Goal: Information Seeking & Learning: Learn about a topic

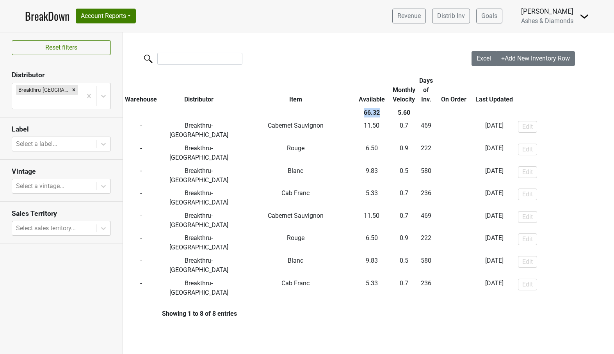
drag, startPoint x: 0, startPoint y: 0, endPoint x: 50, endPoint y: 15, distance: 52.3
click at [50, 15] on link "BreakDown" at bounding box center [47, 16] width 45 height 16
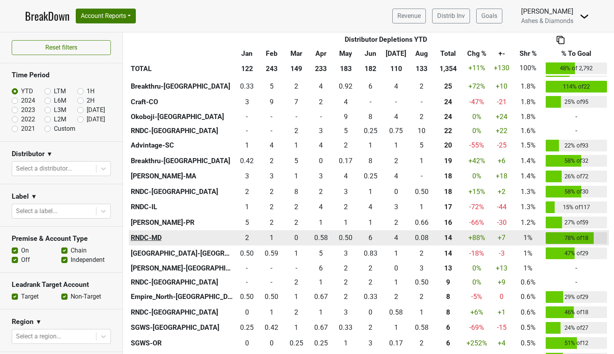
scroll to position [430, 0]
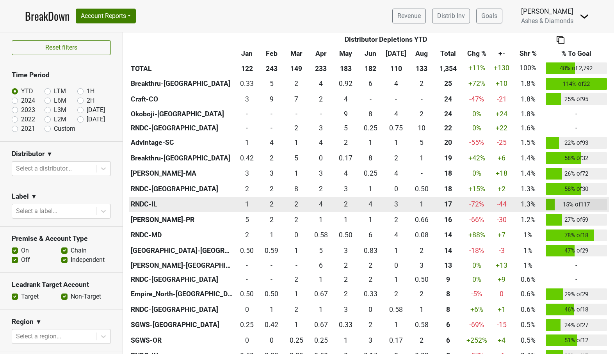
click at [152, 201] on th "RNDC-IL" at bounding box center [182, 205] width 106 height 16
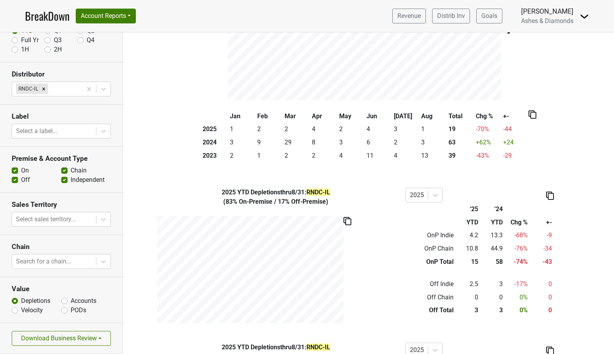
scroll to position [56, 0]
click at [103, 260] on icon at bounding box center [104, 262] width 8 height 8
click at [71, 301] on label "Accounts" at bounding box center [84, 301] width 26 height 9
click at [64, 301] on input "Accounts" at bounding box center [64, 301] width 6 height 8
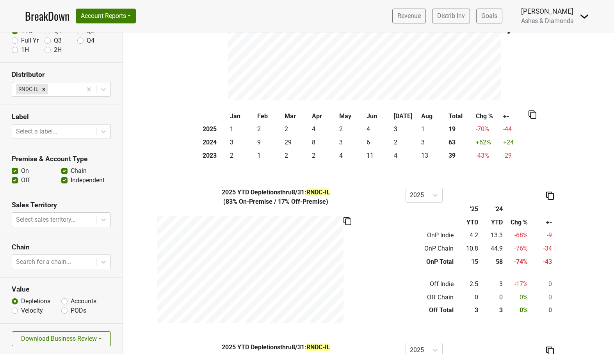
radio input "true"
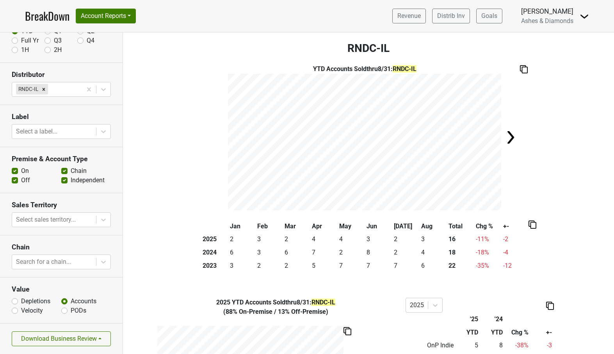
scroll to position [0, 0]
click at [42, 86] on div "Remove RNDC-IL" at bounding box center [43, 89] width 9 height 10
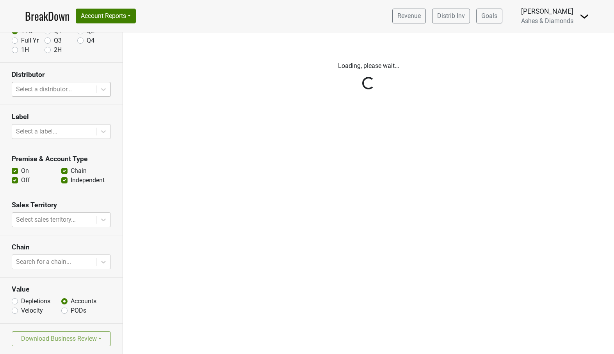
click at [44, 15] on link "BreakDown" at bounding box center [47, 16] width 45 height 16
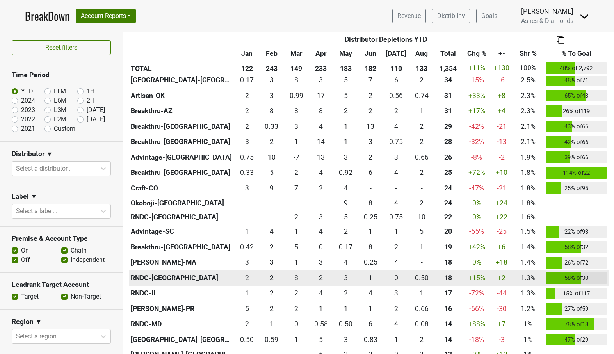
scroll to position [343, 0]
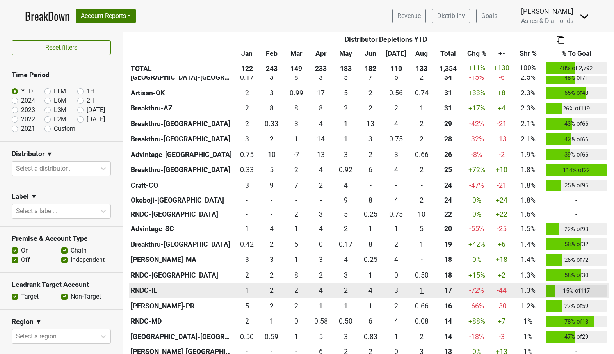
click at [421, 287] on div "1.166 1" at bounding box center [421, 290] width 21 height 10
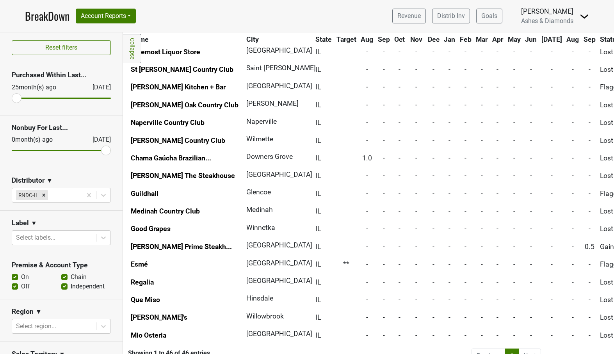
click at [534, 349] on li "Next" at bounding box center [530, 356] width 22 height 15
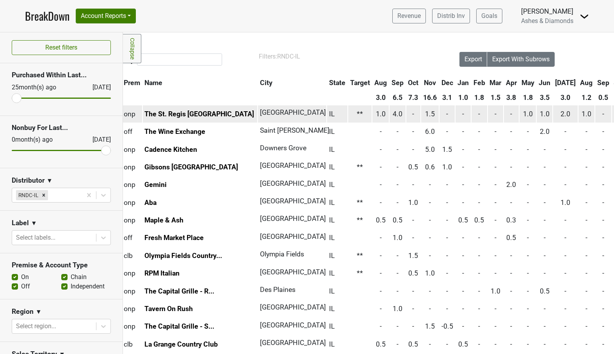
scroll to position [0, 20]
click at [199, 113] on link "The St. Regis Chicago" at bounding box center [200, 114] width 110 height 8
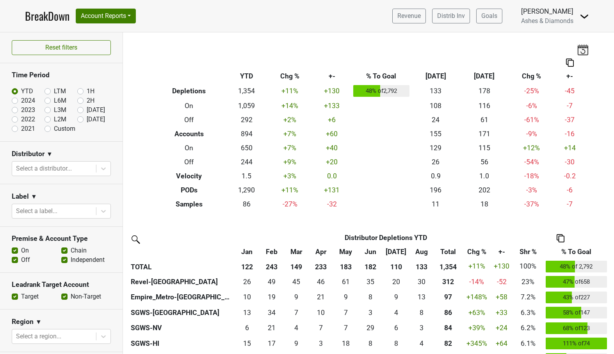
scroll to position [136, 0]
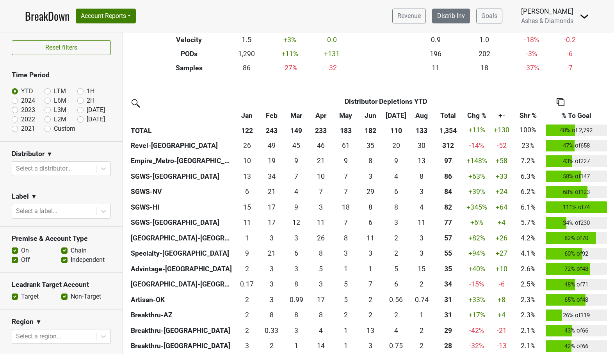
click at [453, 17] on link "Distrib Inv" at bounding box center [451, 16] width 38 height 15
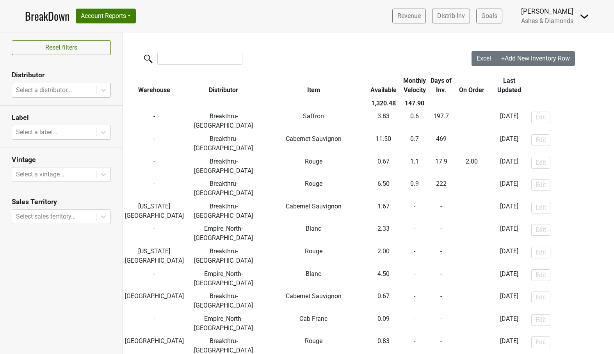
click at [80, 91] on div at bounding box center [54, 90] width 76 height 11
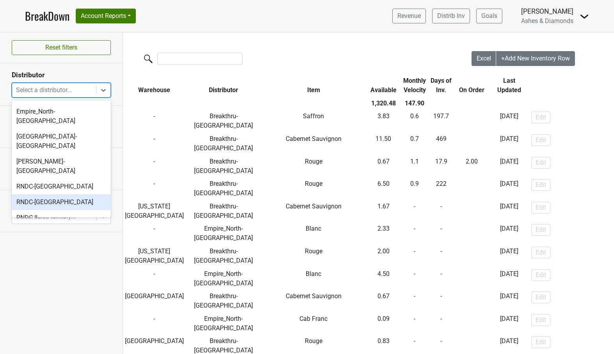
scroll to position [218, 0]
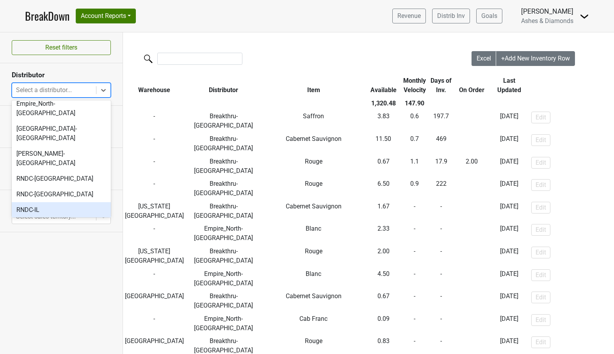
click at [62, 202] on div "RNDC-IL" at bounding box center [61, 210] width 99 height 16
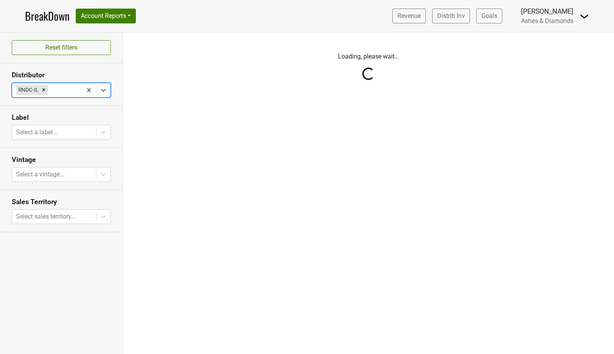
scroll to position [0, 0]
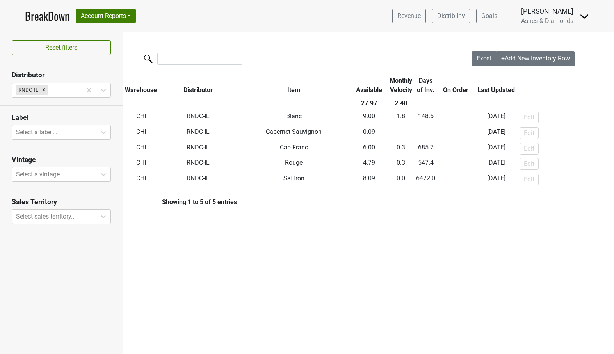
click at [48, 14] on link "BreakDown" at bounding box center [47, 16] width 45 height 16
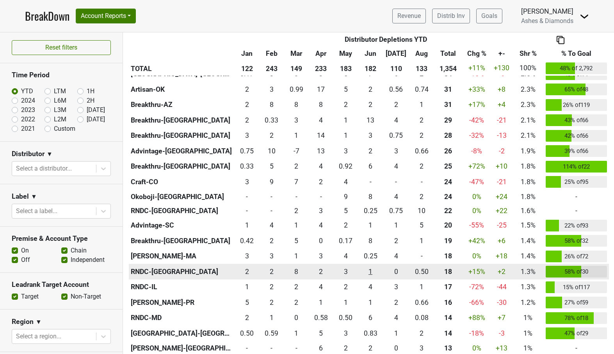
scroll to position [348, 0]
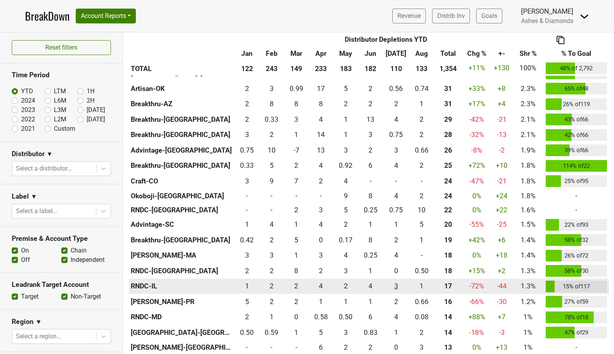
click at [398, 285] on div "3 3" at bounding box center [396, 286] width 23 height 10
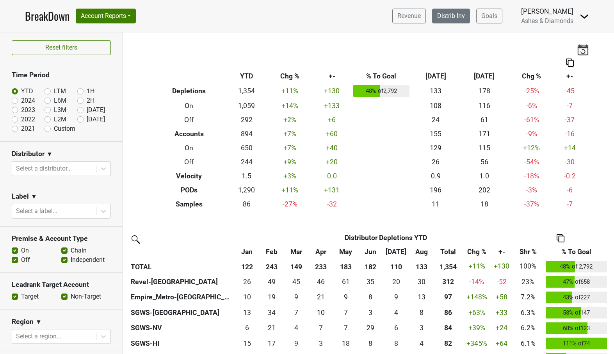
click at [462, 16] on link "Distrib Inv" at bounding box center [451, 16] width 38 height 15
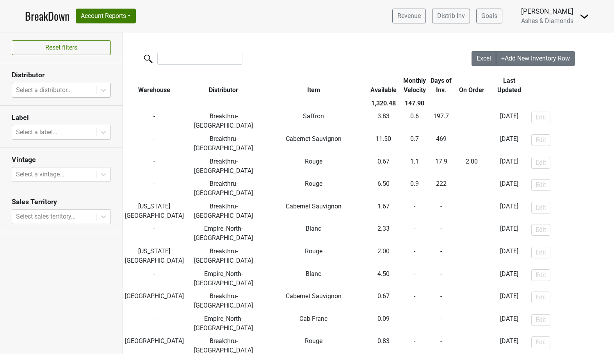
click at [70, 94] on div at bounding box center [54, 90] width 76 height 11
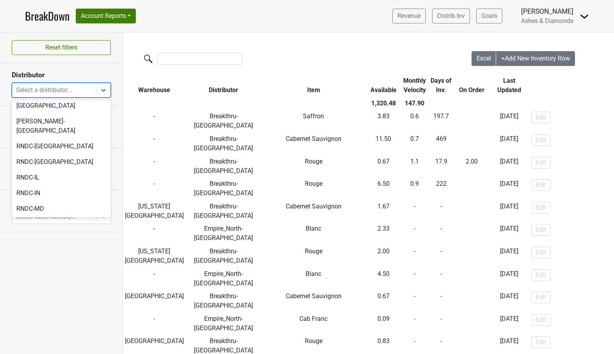
scroll to position [252, 0]
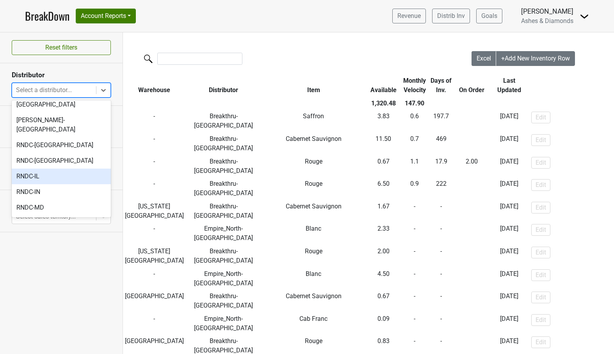
click at [39, 169] on div "RNDC-IL" at bounding box center [61, 177] width 99 height 16
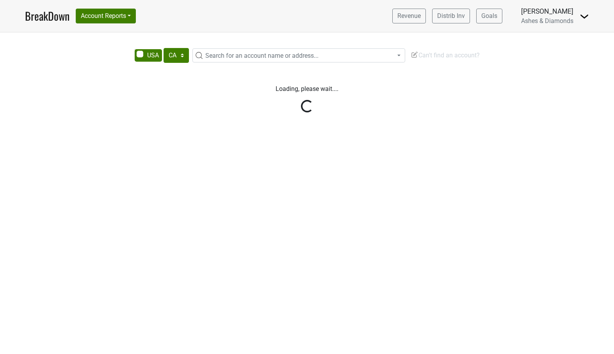
select select "CA"
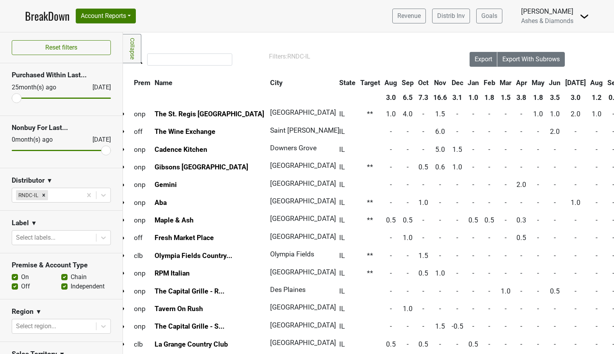
scroll to position [0, 10]
click at [39, 15] on link "BreakDown" at bounding box center [47, 16] width 45 height 16
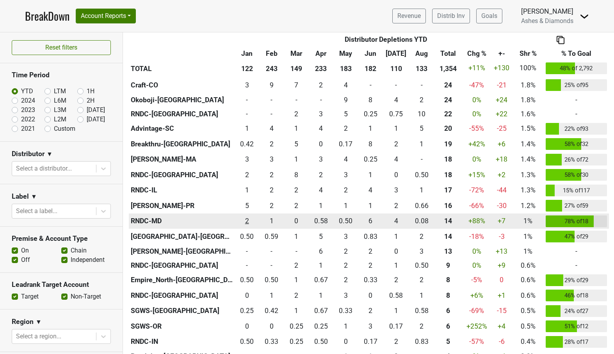
scroll to position [445, 0]
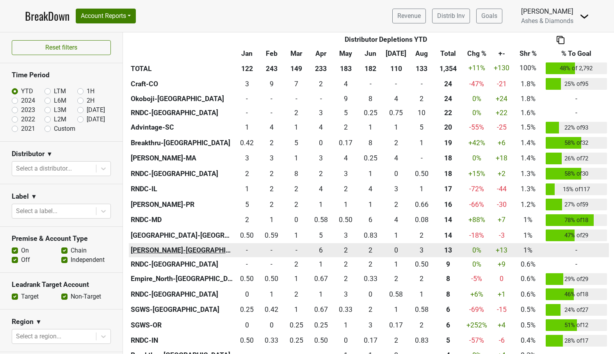
click at [147, 249] on th "Kellogg-DC" at bounding box center [182, 250] width 106 height 14
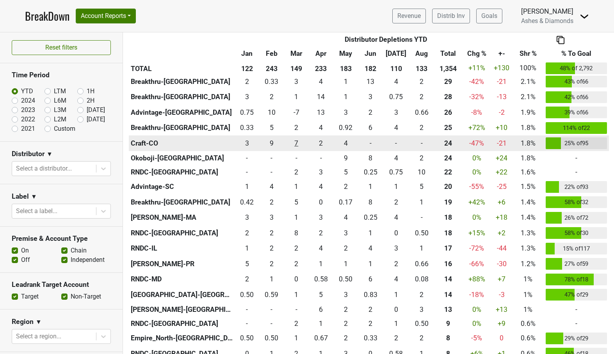
scroll to position [385, 0]
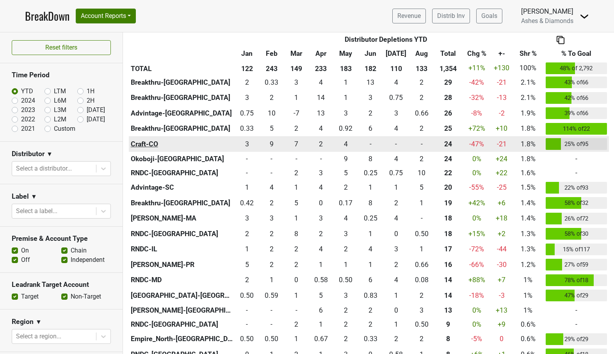
click at [155, 143] on th "Craft-CO" at bounding box center [182, 144] width 106 height 16
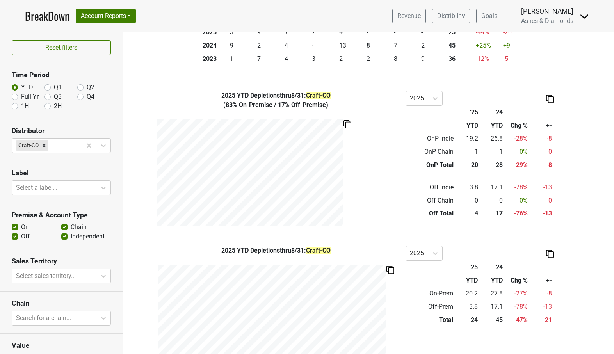
scroll to position [210, 0]
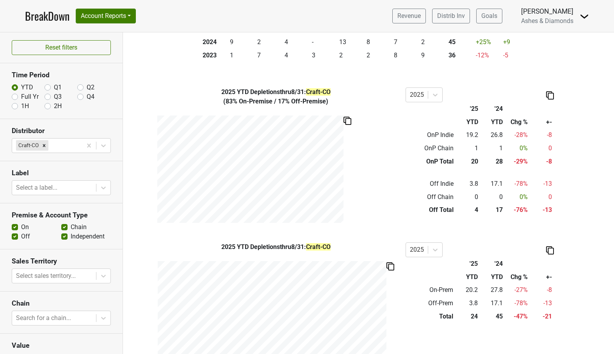
click at [43, 14] on link "BreakDown" at bounding box center [47, 16] width 45 height 16
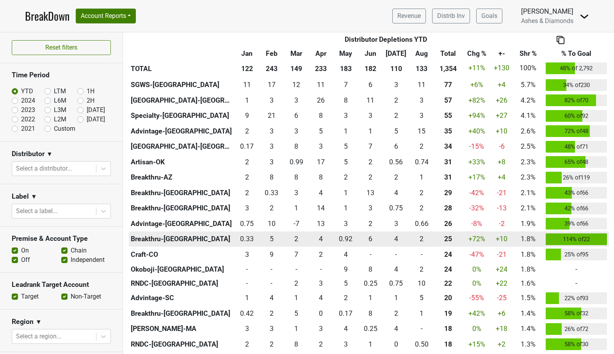
scroll to position [278, 0]
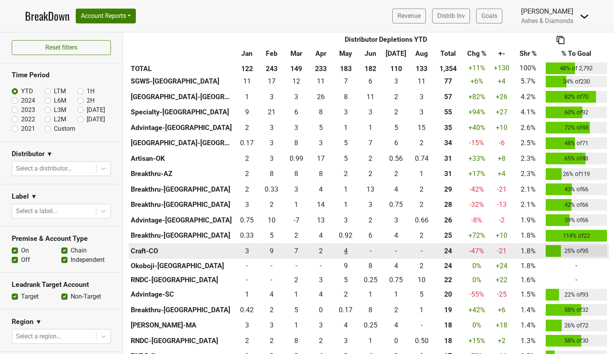
click at [345, 249] on div "3.5 4" at bounding box center [345, 251] width 21 height 10
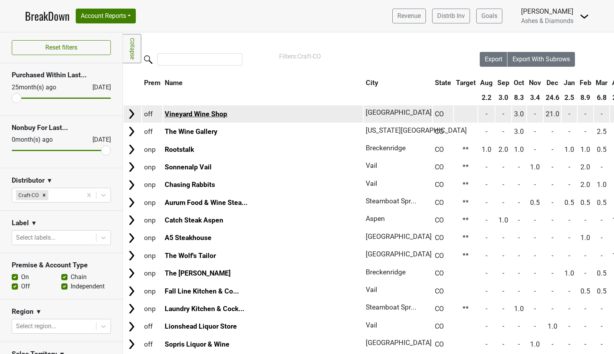
click at [217, 111] on link "Vineyard Wine Shop" at bounding box center [196, 114] width 62 height 8
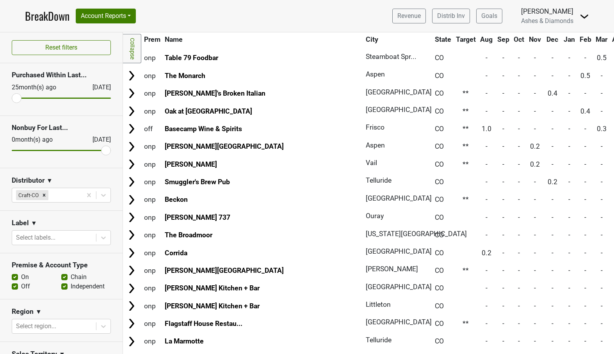
scroll to position [464, 0]
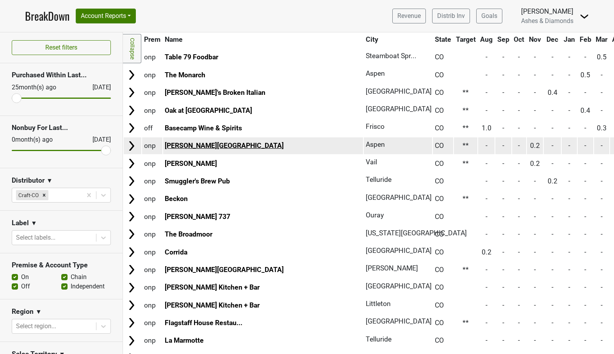
click at [176, 142] on link "[PERSON_NAME][GEOGRAPHIC_DATA]" at bounding box center [224, 146] width 119 height 8
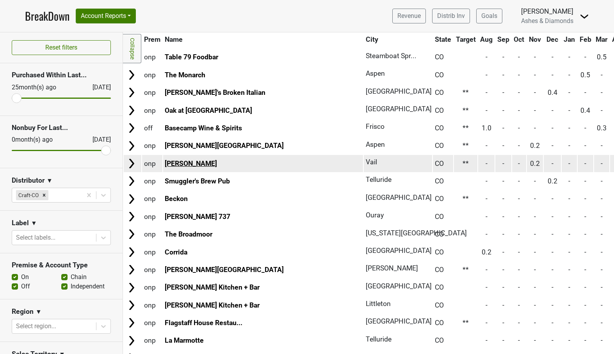
click at [201, 160] on link "[PERSON_NAME]" at bounding box center [191, 164] width 52 height 8
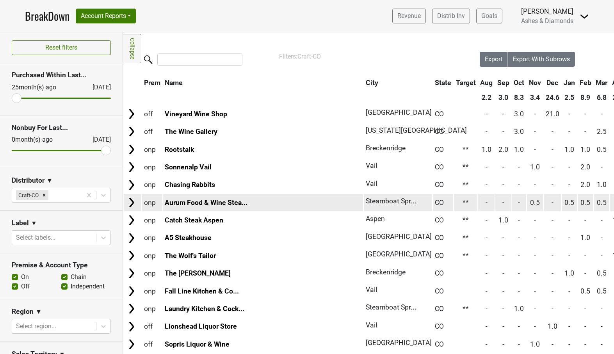
scroll to position [0, 0]
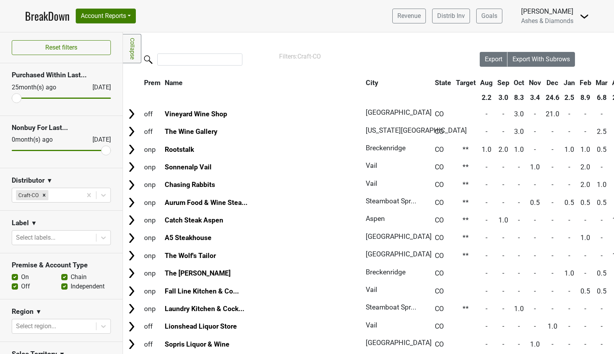
click at [44, 14] on link "BreakDown" at bounding box center [47, 16] width 45 height 16
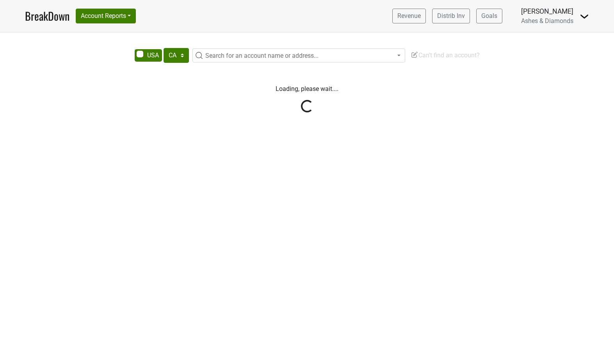
select select "CA"
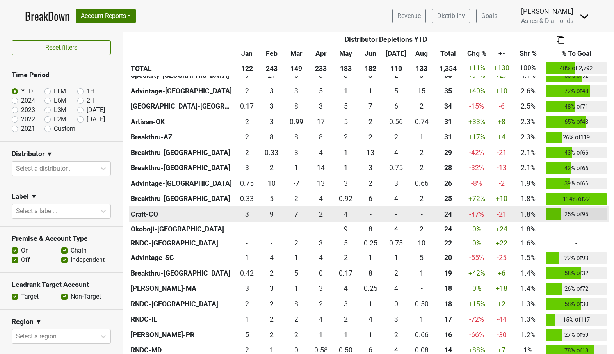
scroll to position [315, 0]
click at [148, 212] on th "Craft-CO" at bounding box center [182, 214] width 106 height 16
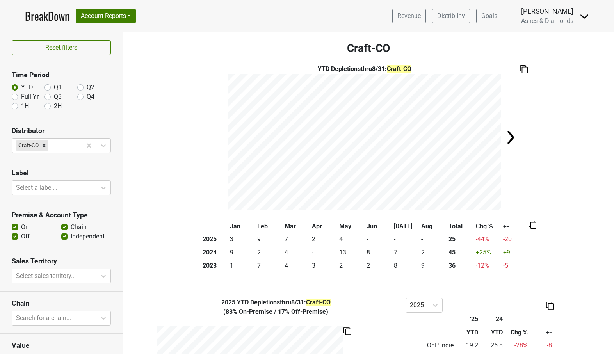
click at [31, 11] on link "BreakDown" at bounding box center [47, 16] width 45 height 16
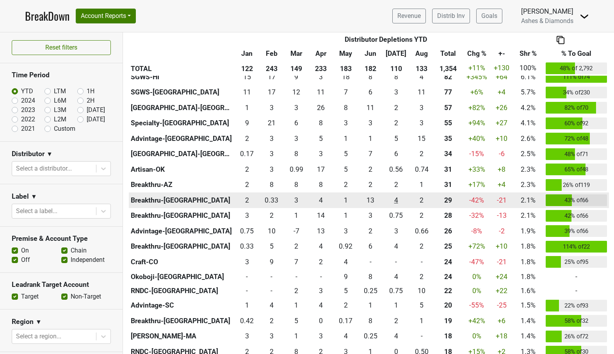
scroll to position [267, 0]
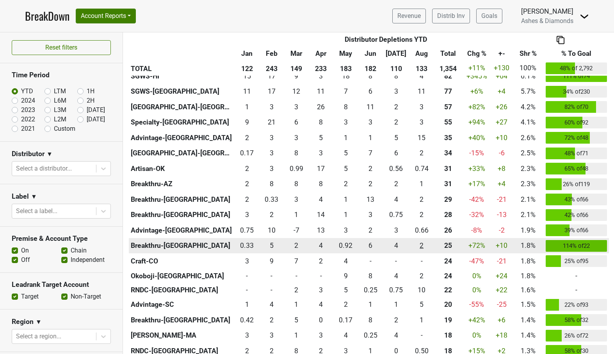
click at [419, 243] on div "2.167 2" at bounding box center [421, 246] width 21 height 10
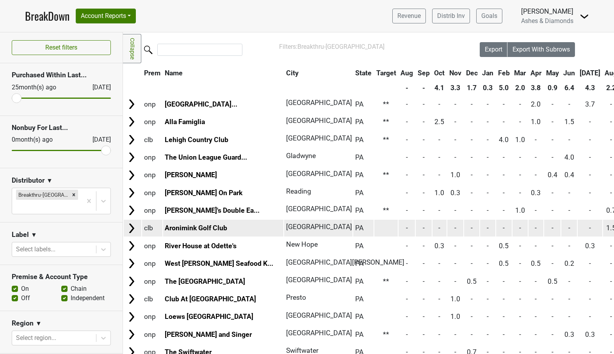
scroll to position [17, 0]
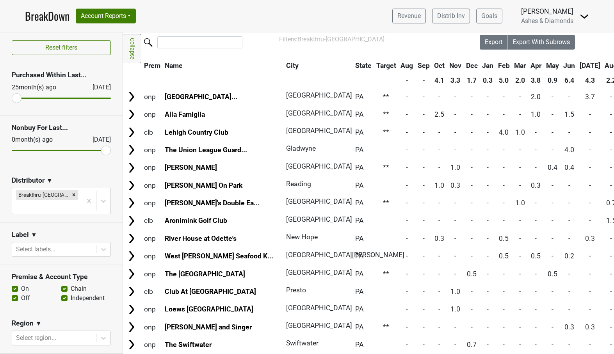
click at [54, 18] on link "BreakDown" at bounding box center [47, 16] width 45 height 16
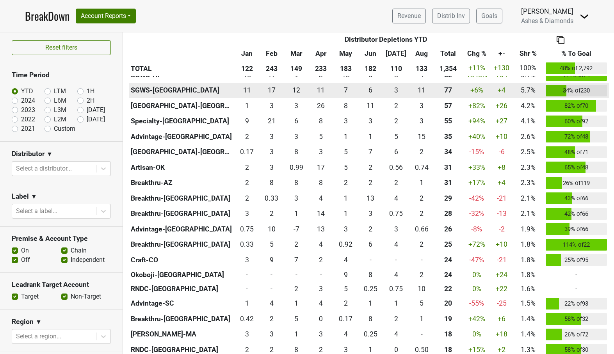
scroll to position [270, 0]
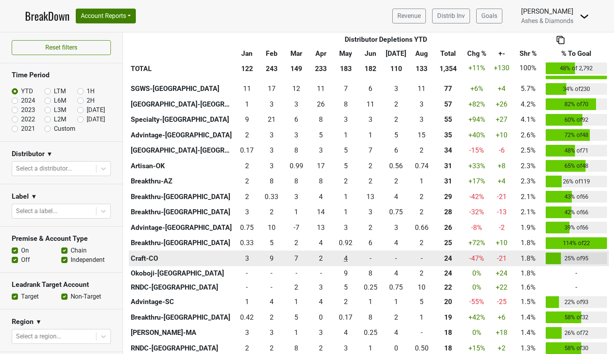
click at [346, 256] on div "3.5 4" at bounding box center [345, 258] width 21 height 10
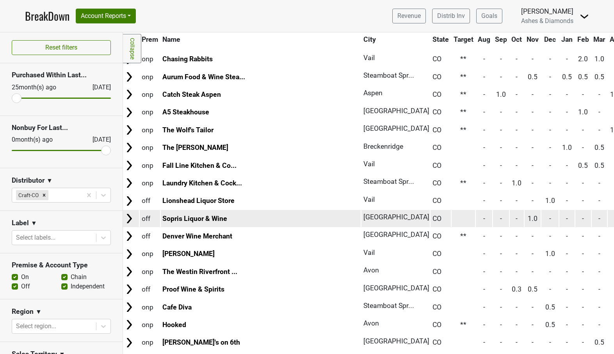
scroll to position [127, 2]
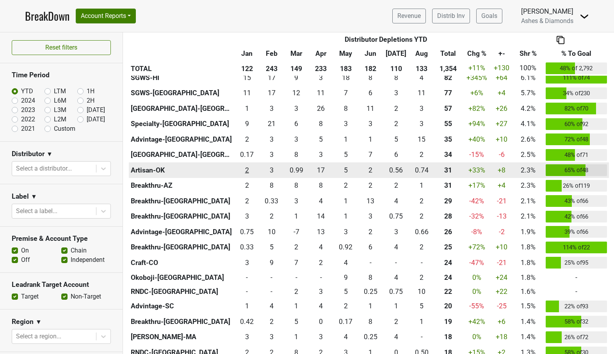
scroll to position [271, 0]
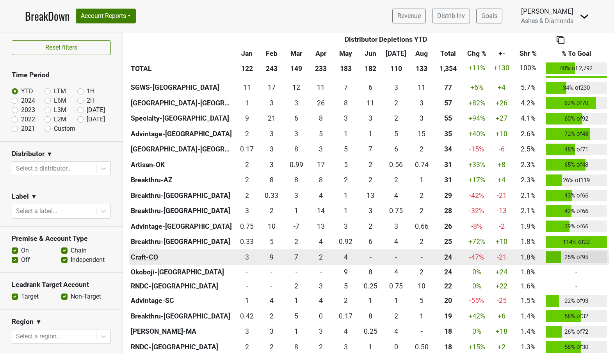
click at [145, 254] on th "Craft-CO" at bounding box center [182, 258] width 106 height 16
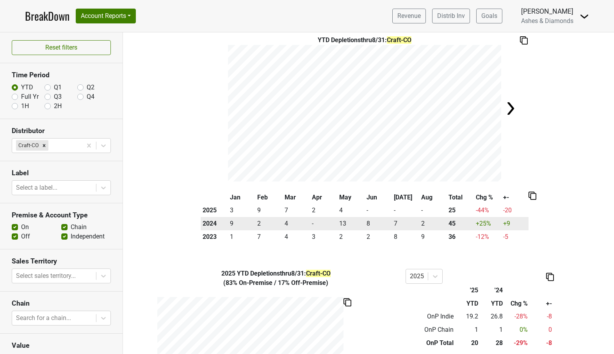
scroll to position [30, 0]
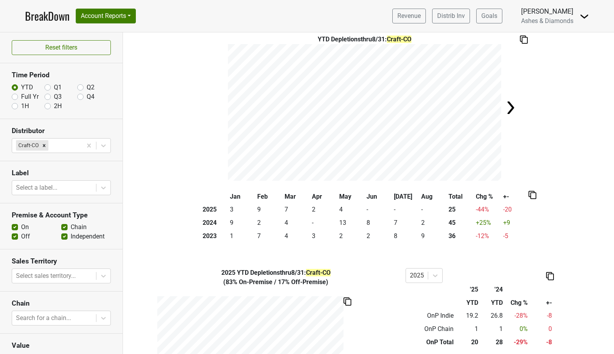
click at [42, 15] on link "BreakDown" at bounding box center [47, 16] width 45 height 16
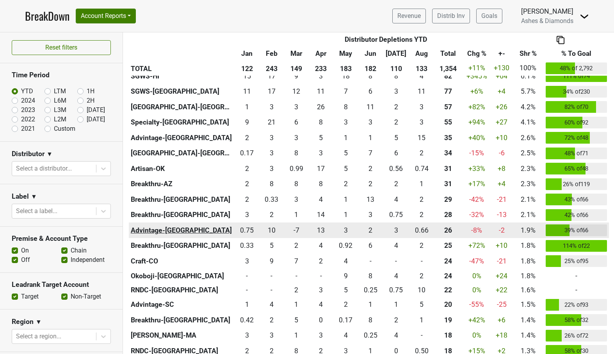
scroll to position [282, 0]
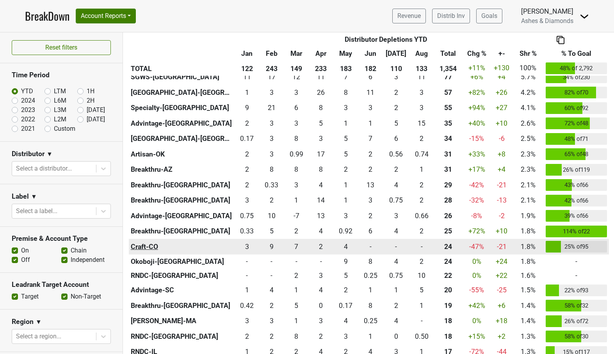
click at [138, 246] on th "Craft-CO" at bounding box center [182, 247] width 106 height 16
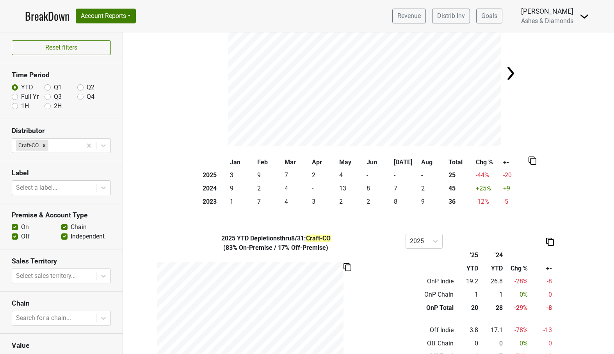
scroll to position [63, 0]
click at [44, 18] on link "BreakDown" at bounding box center [47, 16] width 45 height 16
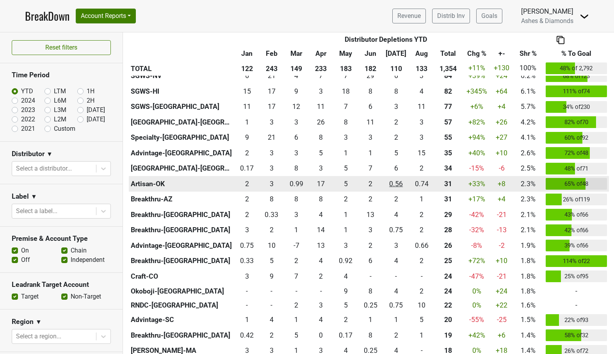
scroll to position [255, 0]
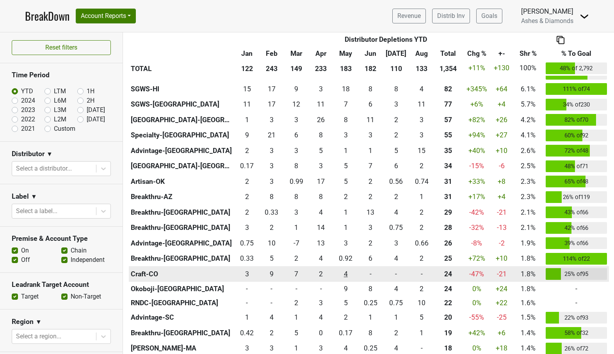
click at [348, 270] on div "3.5 4" at bounding box center [345, 274] width 21 height 10
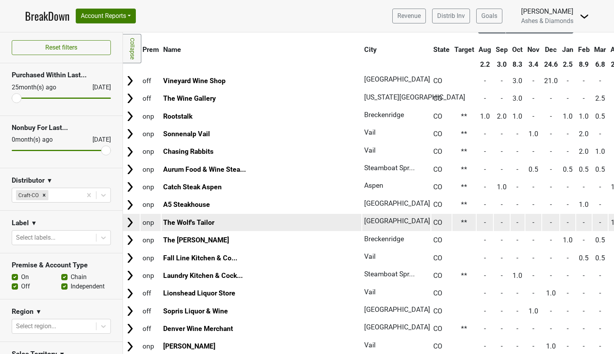
scroll to position [40, 2]
